Goal: Navigation & Orientation: Find specific page/section

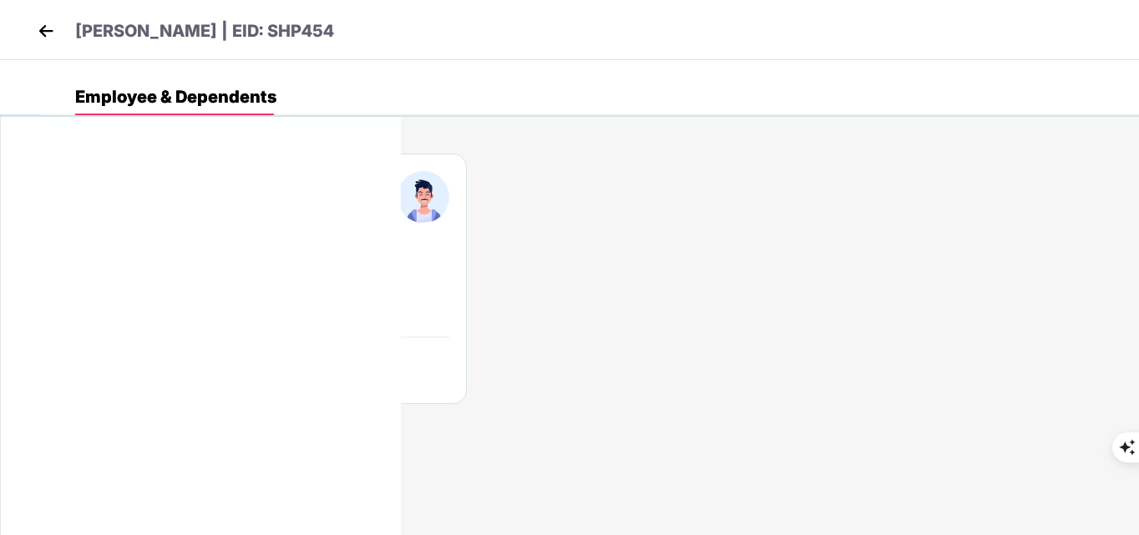
click at [56, 31] on img at bounding box center [45, 30] width 25 height 25
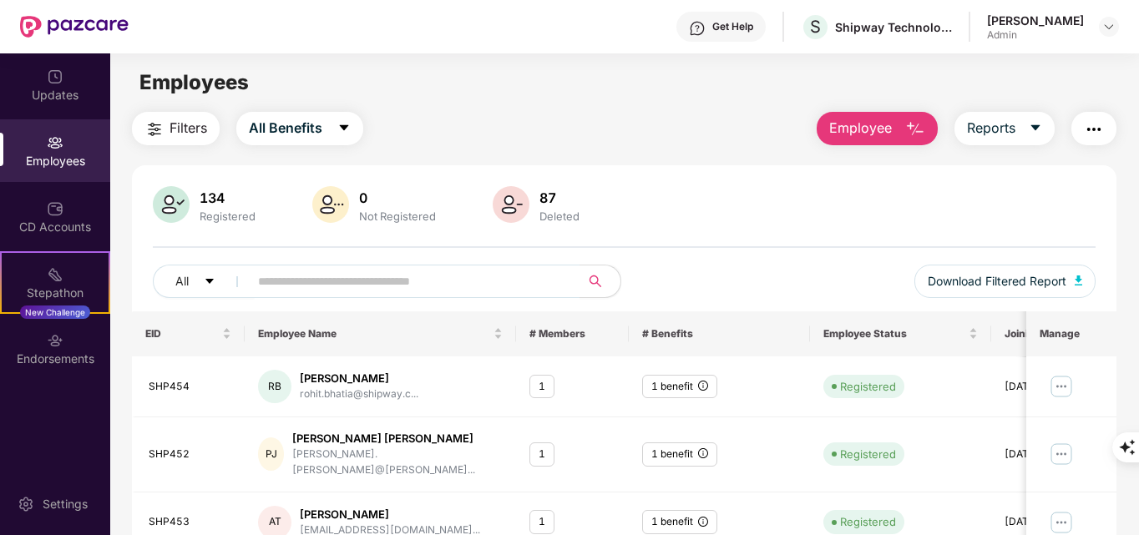
click at [718, 23] on div "Get Help" at bounding box center [720, 27] width 89 height 30
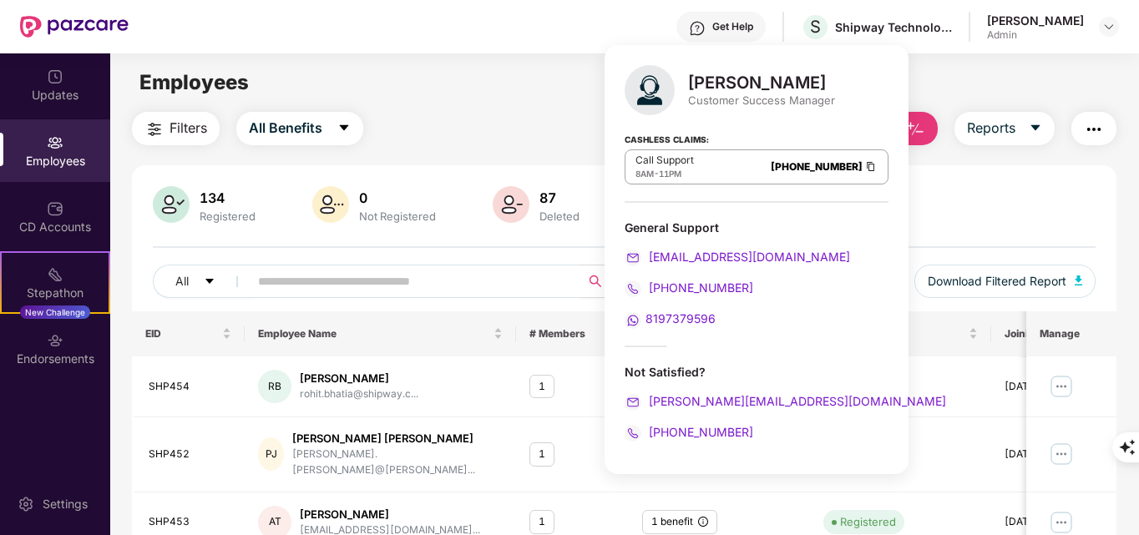
click at [495, 131] on div "Filters All Benefits Employee Reports" at bounding box center [624, 128] width 985 height 33
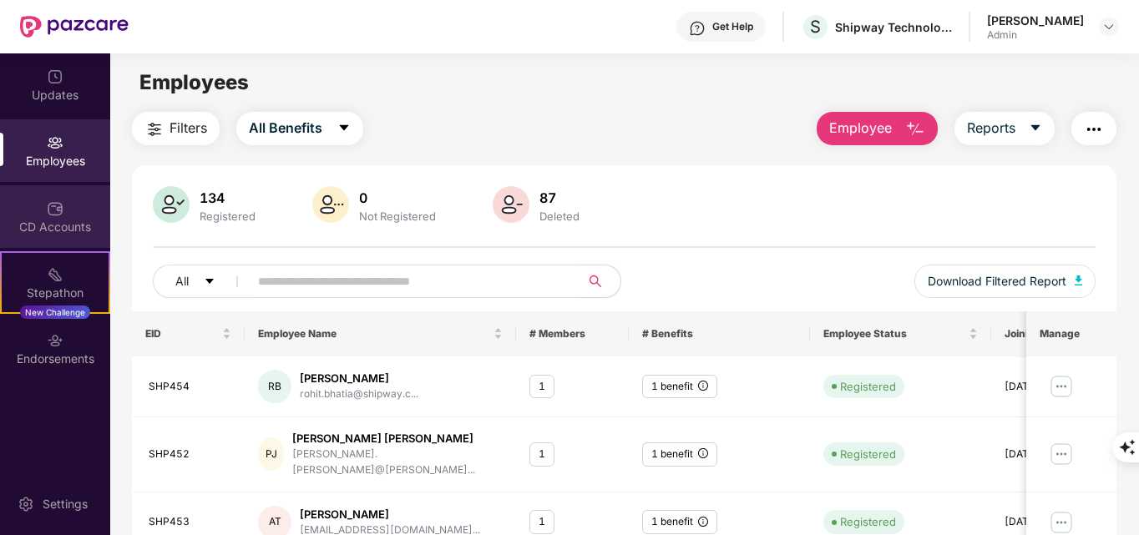
click at [38, 217] on div "CD Accounts" at bounding box center [55, 216] width 110 height 63
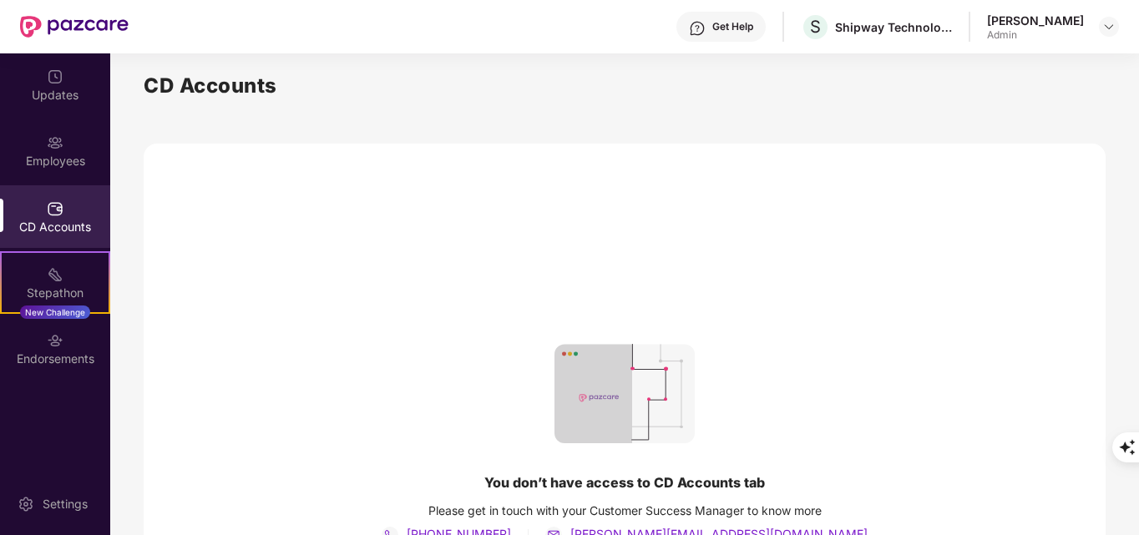
click at [54, 220] on div "CD Accounts" at bounding box center [55, 227] width 110 height 17
click at [61, 161] on div "Employees" at bounding box center [55, 161] width 110 height 17
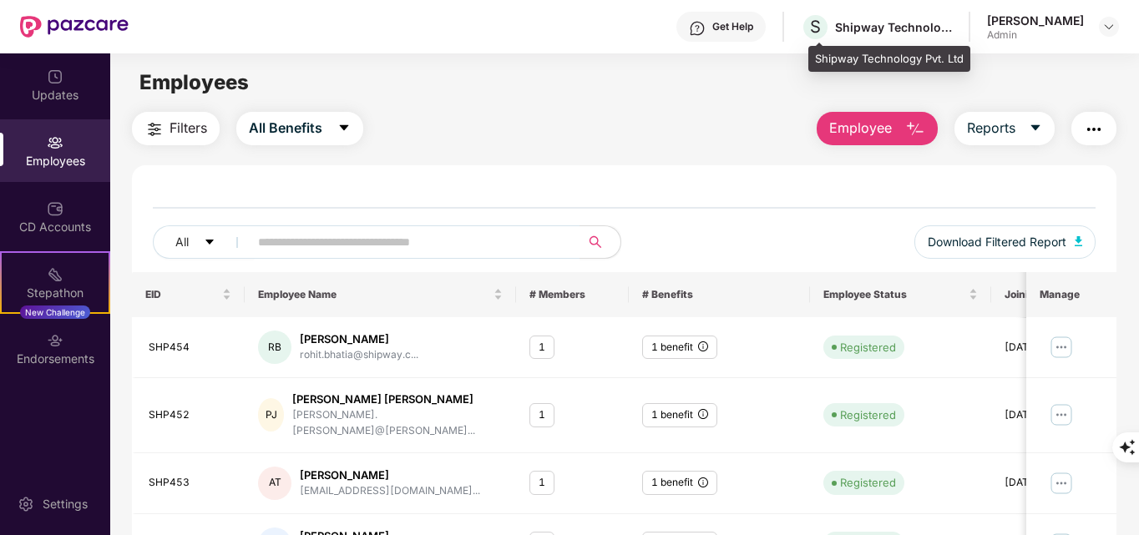
click at [895, 31] on div "Shipway Technology Pvt. Ltd" at bounding box center [893, 27] width 117 height 16
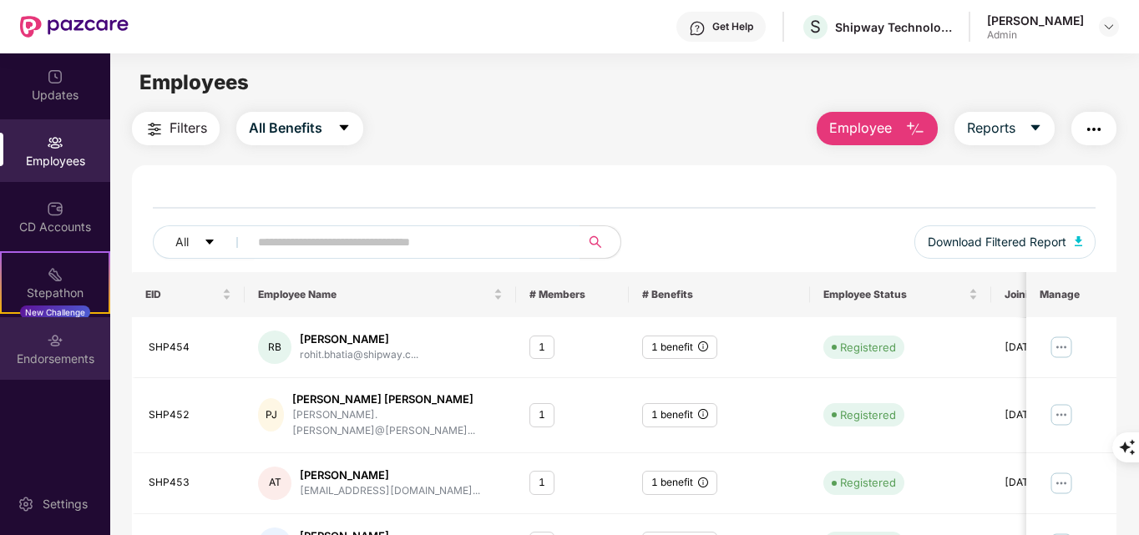
click at [45, 359] on div "Endorsements" at bounding box center [55, 359] width 110 height 17
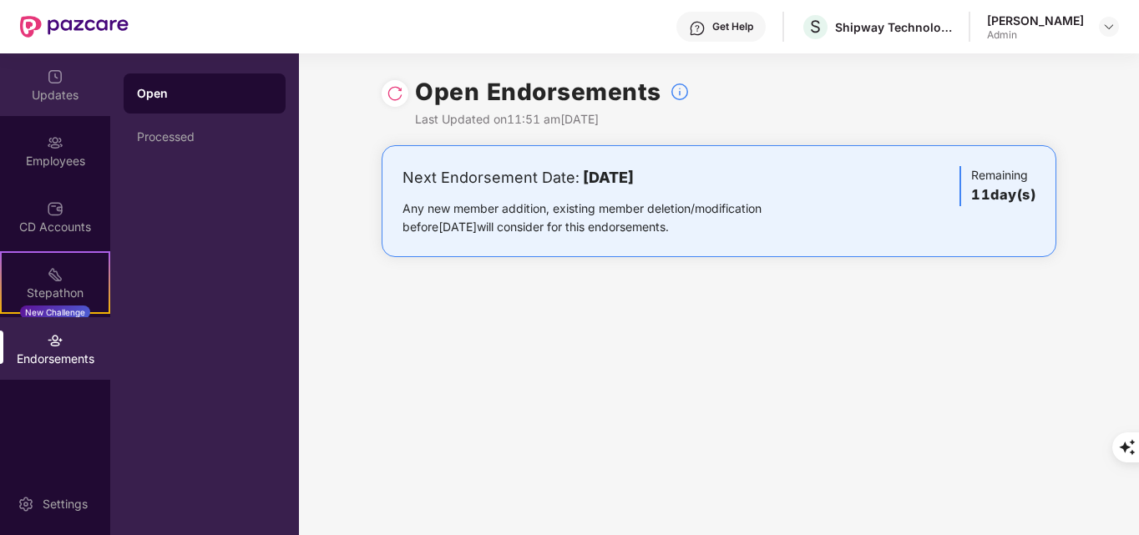
click at [79, 98] on div "Updates" at bounding box center [55, 95] width 110 height 17
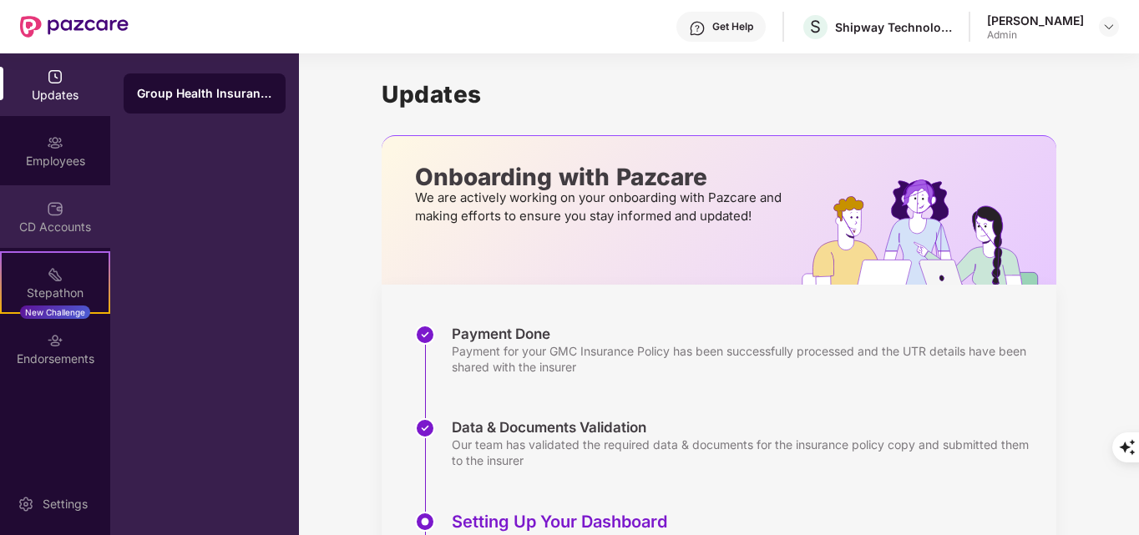
click at [64, 193] on div "CD Accounts" at bounding box center [55, 216] width 110 height 63
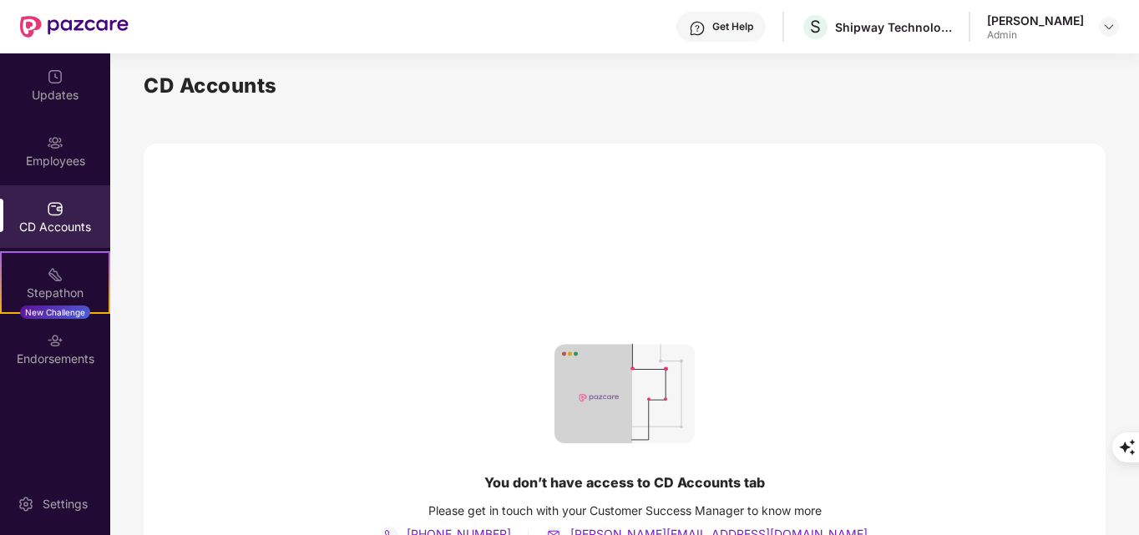
click at [63, 217] on div "CD Accounts" at bounding box center [55, 216] width 110 height 63
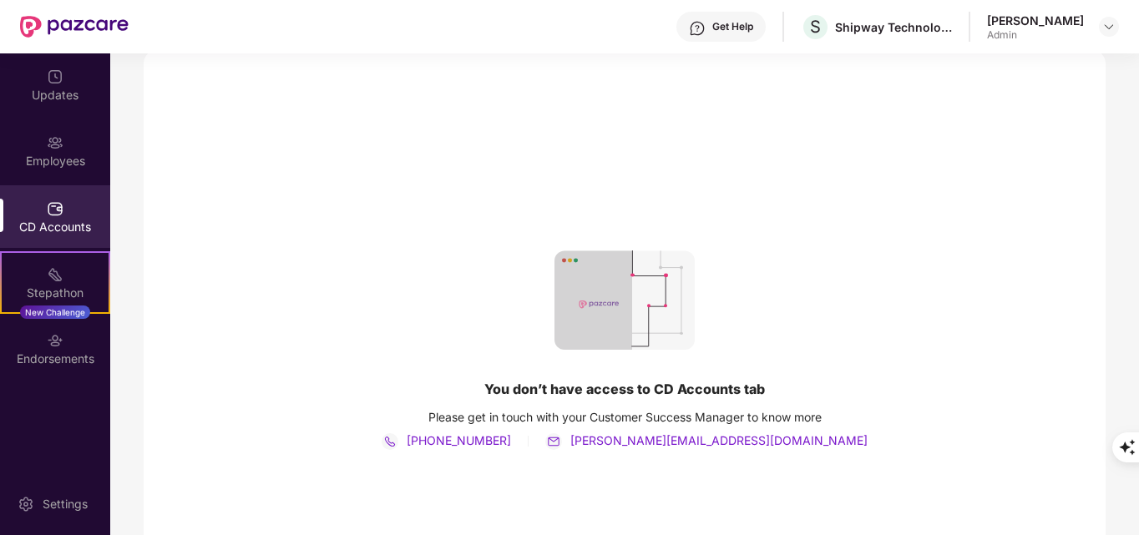
scroll to position [83, 0]
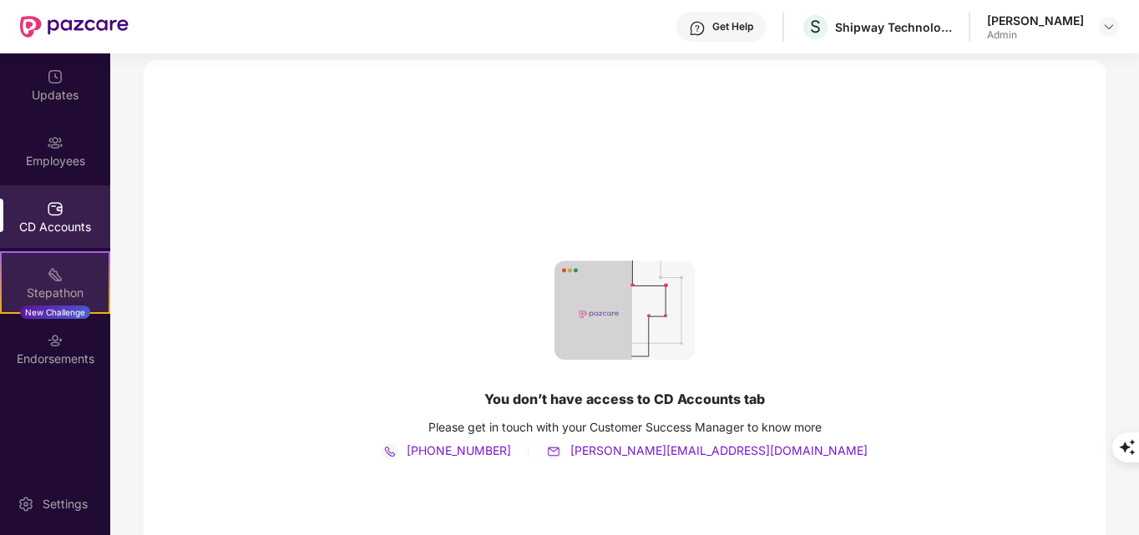
click at [60, 297] on div "Stepathon" at bounding box center [55, 293] width 107 height 17
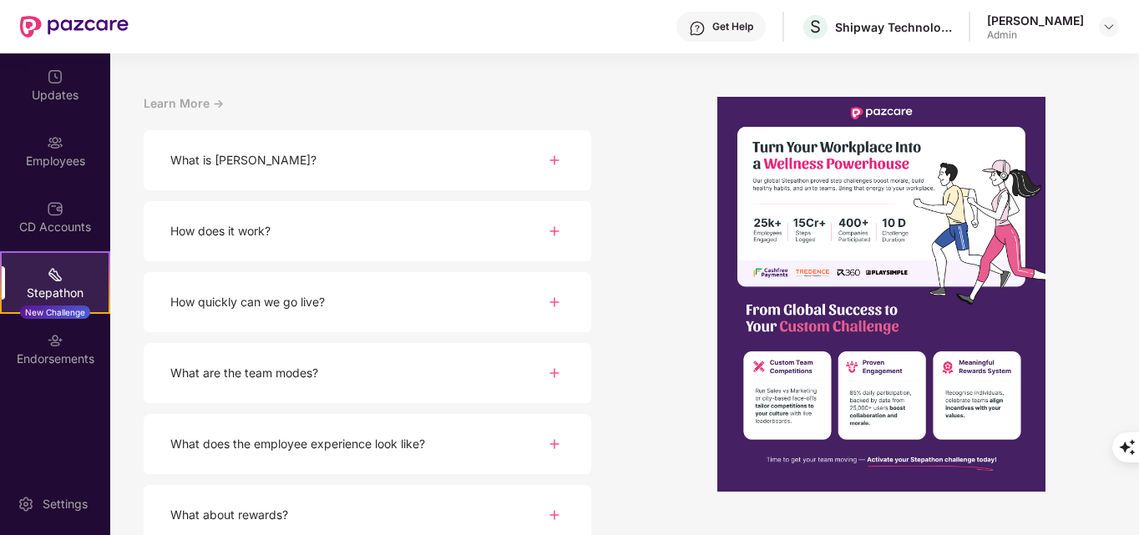
scroll to position [215, 0]
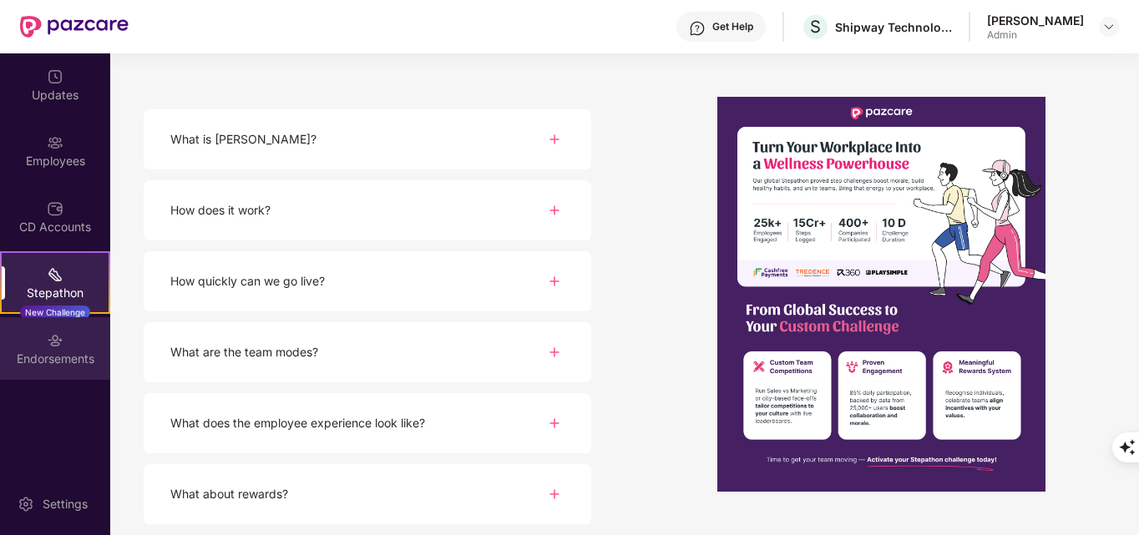
click at [40, 356] on div "Endorsements" at bounding box center [55, 359] width 110 height 17
